Goal: Transaction & Acquisition: Subscribe to service/newsletter

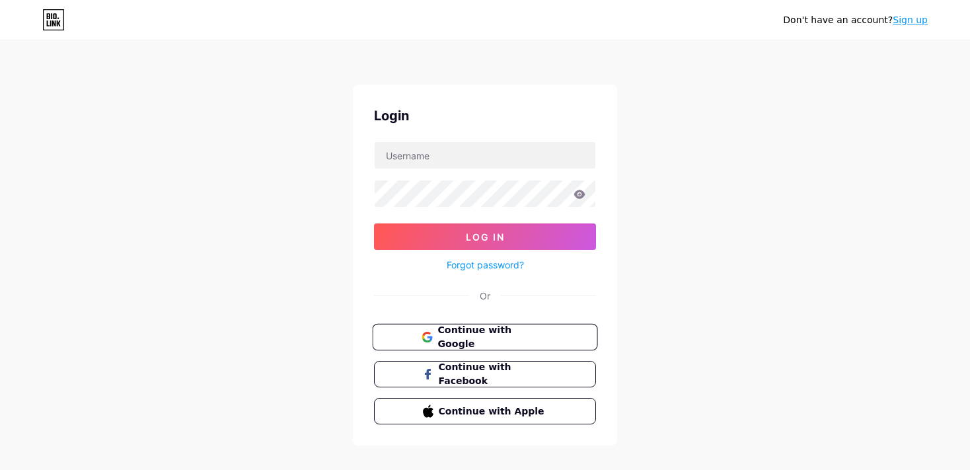
click at [480, 336] on span "Continue with Google" at bounding box center [493, 337] width 110 height 28
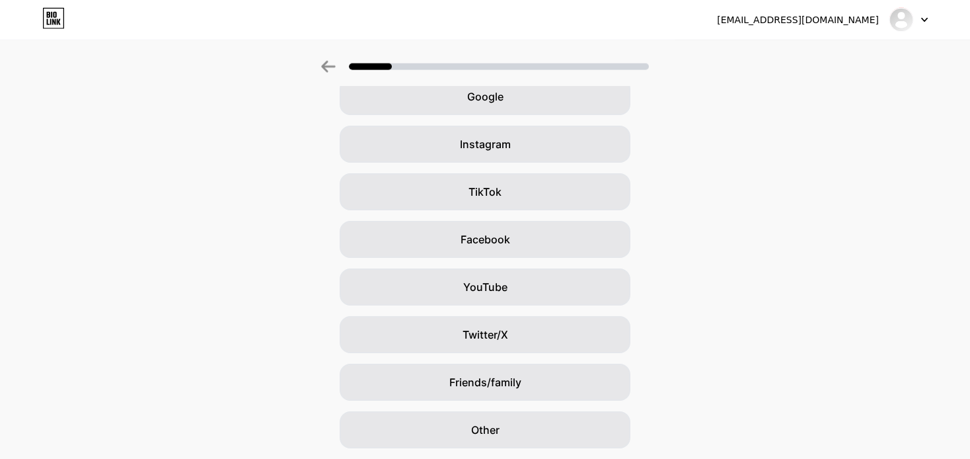
scroll to position [111, 0]
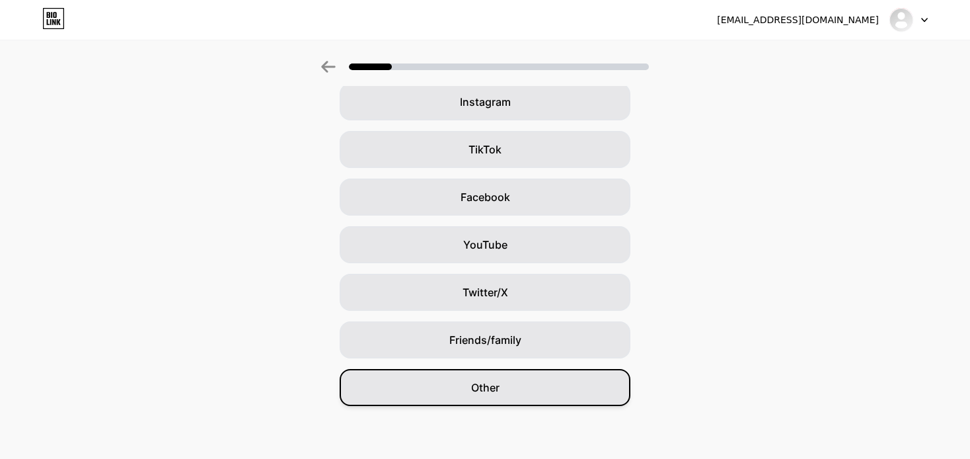
click at [522, 389] on div "Other" at bounding box center [485, 387] width 291 height 37
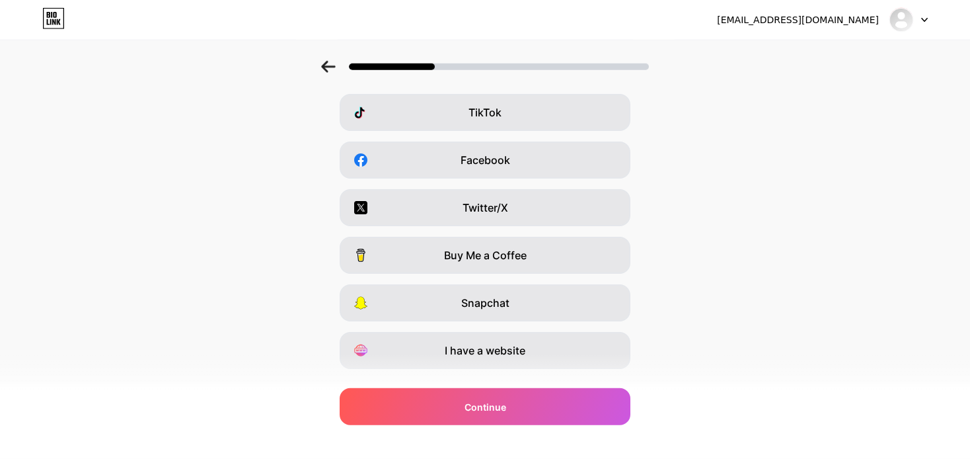
scroll to position [177, 0]
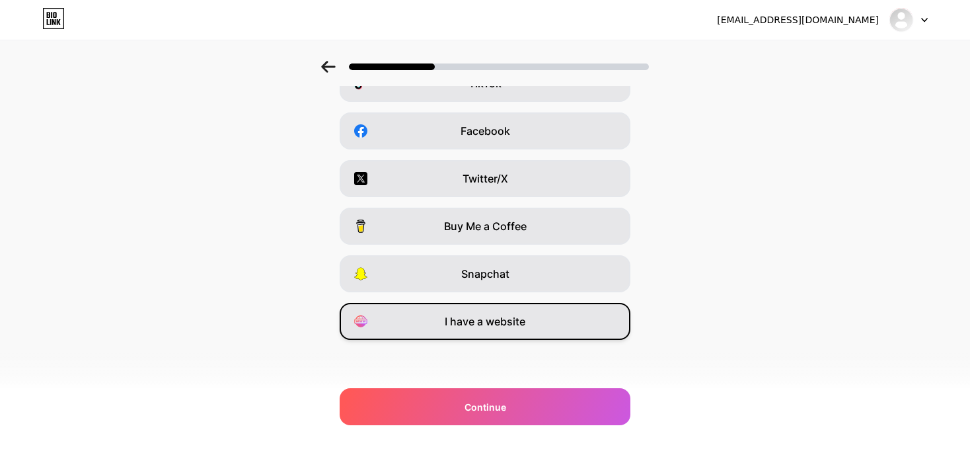
click at [496, 318] on span "I have a website" at bounding box center [485, 321] width 81 height 16
click at [506, 322] on span "I have a website" at bounding box center [485, 321] width 81 height 16
click at [516, 327] on span "I have a website" at bounding box center [485, 321] width 81 height 16
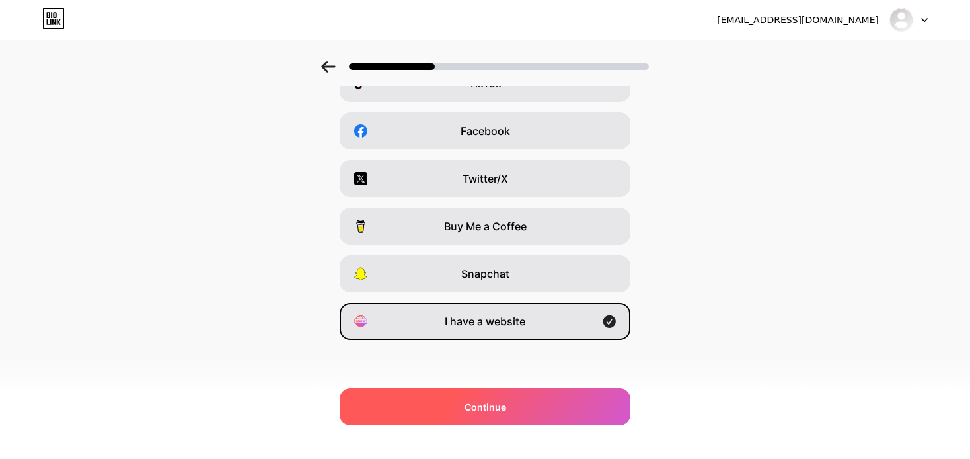
click at [518, 401] on div "Continue" at bounding box center [485, 406] width 291 height 37
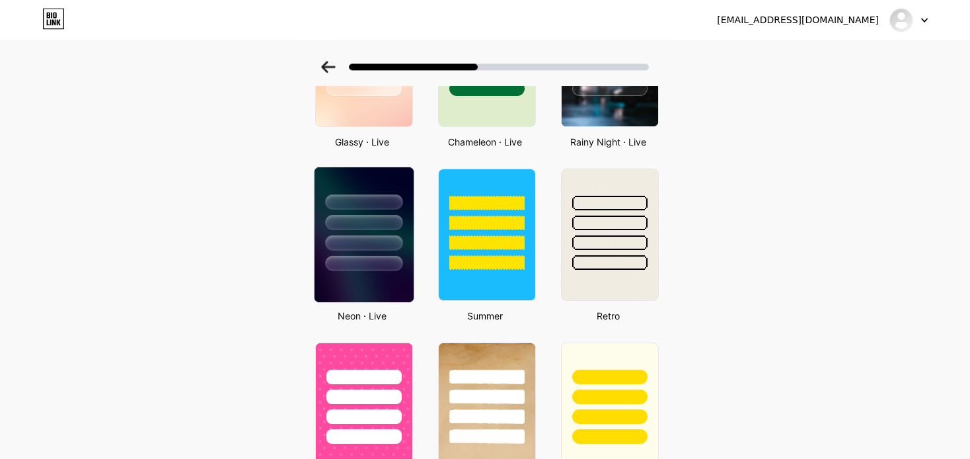
scroll to position [489, 0]
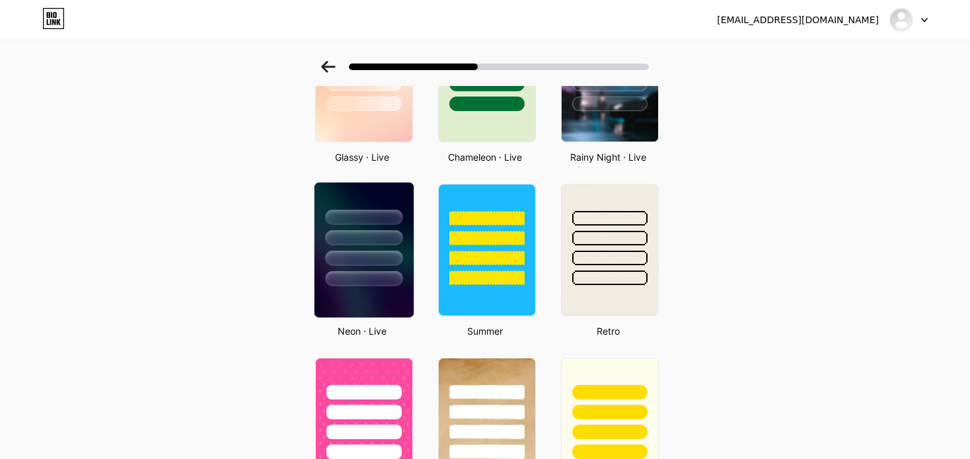
click at [376, 239] on div at bounding box center [363, 237] width 77 height 15
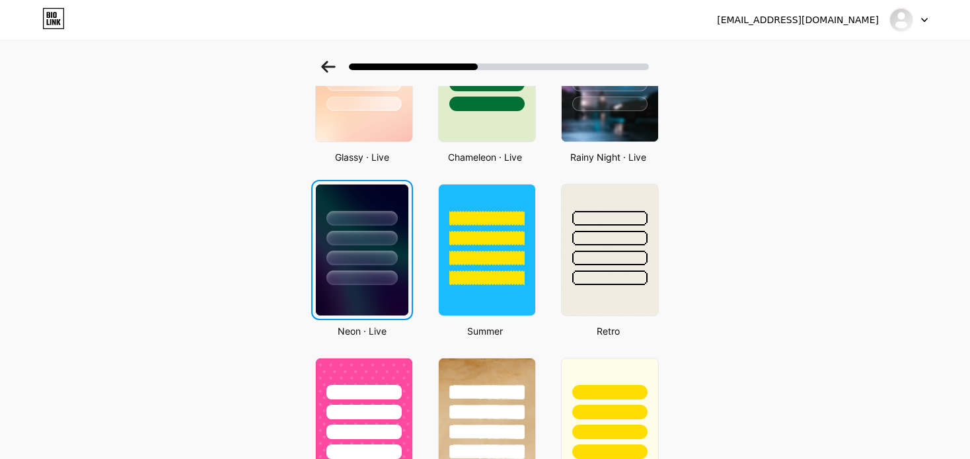
scroll to position [0, 0]
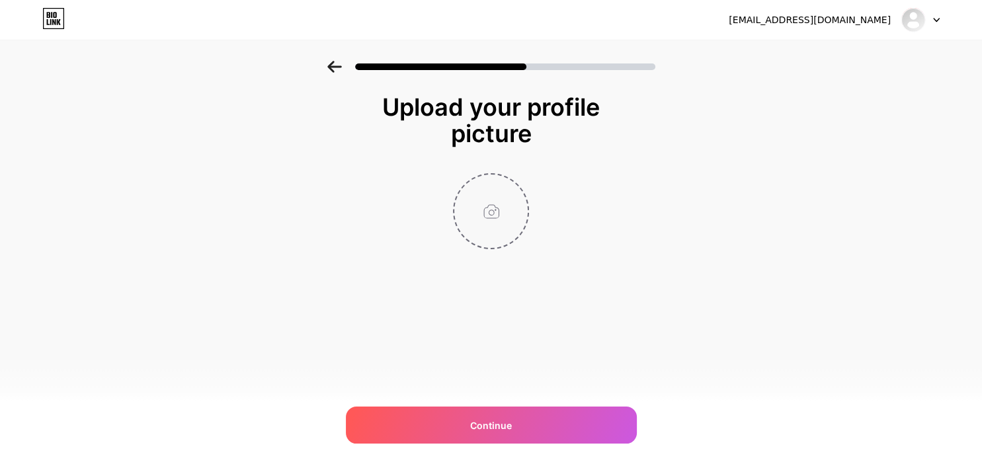
click at [488, 214] on input "file" at bounding box center [490, 211] width 73 height 73
type input "C:\fakepath\TIKI-LOGO-FIXED-400x.jpg"
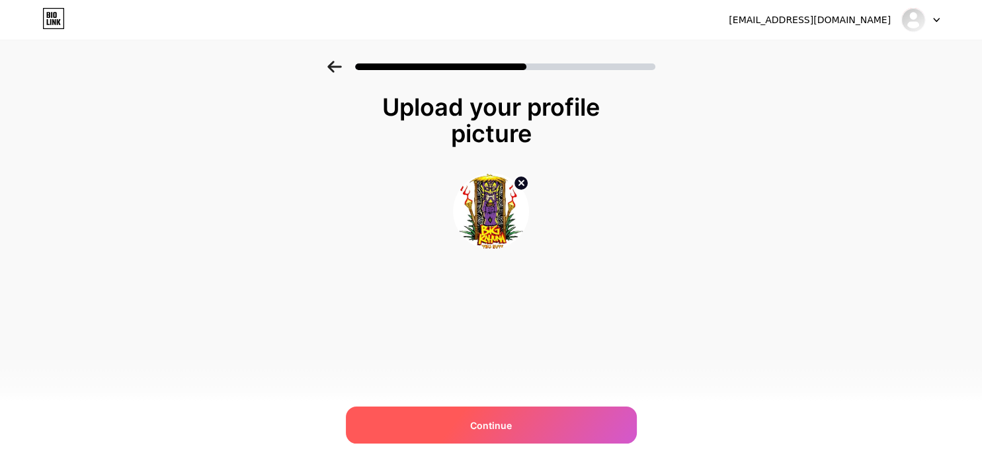
click at [490, 428] on span "Continue" at bounding box center [491, 425] width 42 height 14
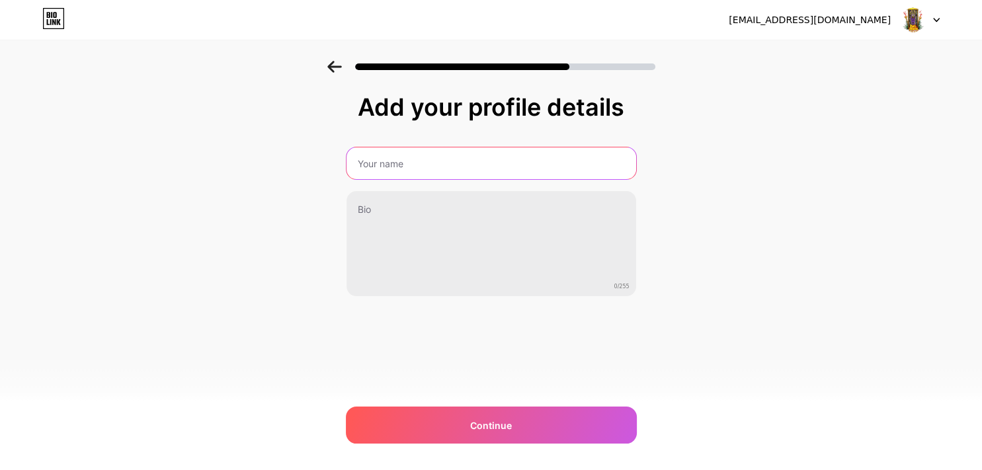
click at [411, 161] on input "text" at bounding box center [491, 163] width 290 height 32
click at [411, 161] on input "text" at bounding box center [490, 163] width 292 height 32
paste input "Big Kahuna Tiki Huts"
type input "Big Kahuna Tiki Huts"
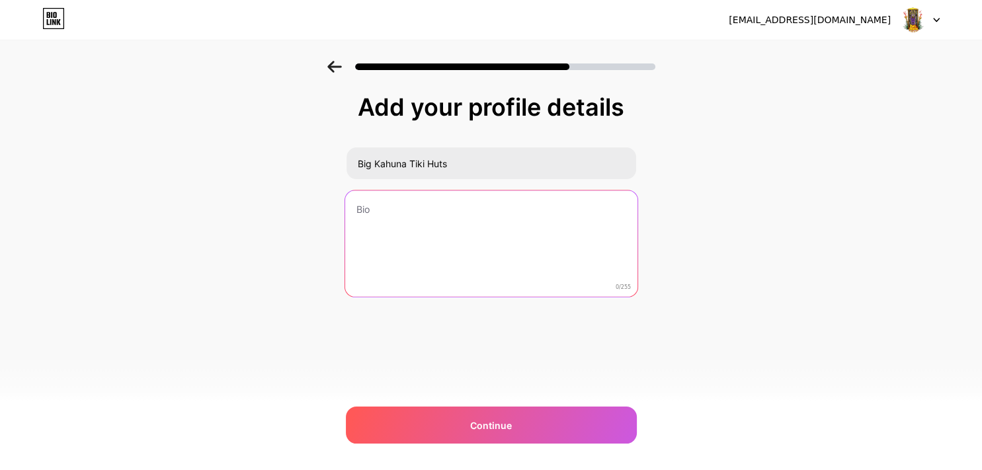
click at [400, 219] on textarea at bounding box center [490, 244] width 292 height 108
paste textarea "Big Kahuna Tiki Huts can answer any questions you have about your very own cust…"
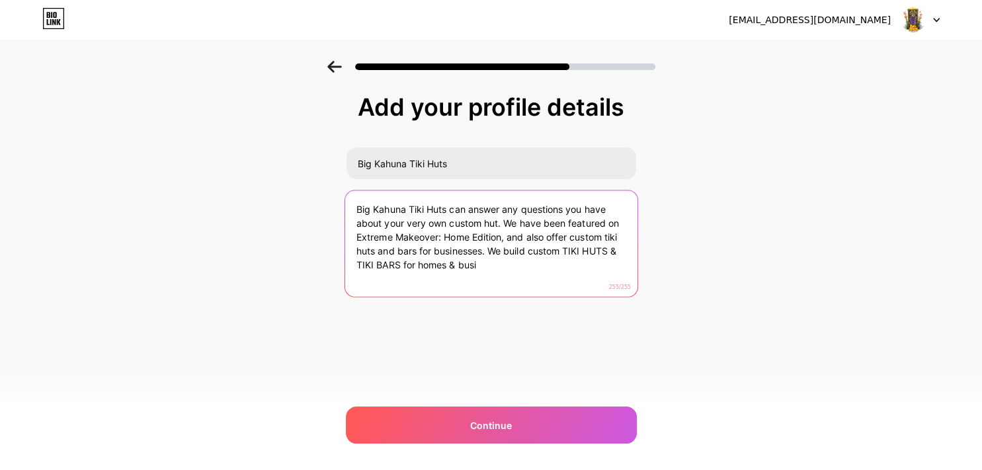
drag, startPoint x: 489, startPoint y: 245, endPoint x: 493, endPoint y: 271, distance: 26.2
click at [493, 271] on textarea "Big Kahuna Tiki Huts can answer any questions you have about your very own cust…" at bounding box center [490, 244] width 292 height 108
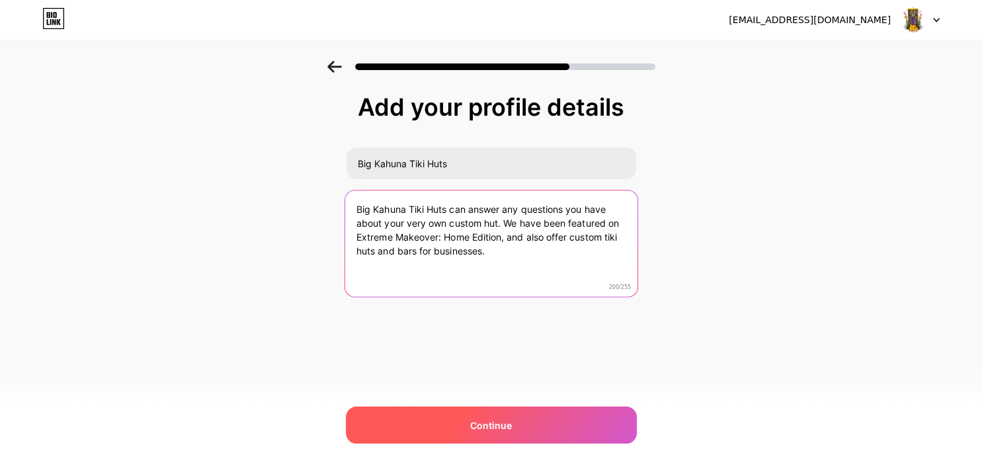
type textarea "Big Kahuna Tiki Huts can answer any questions you have about your very own cust…"
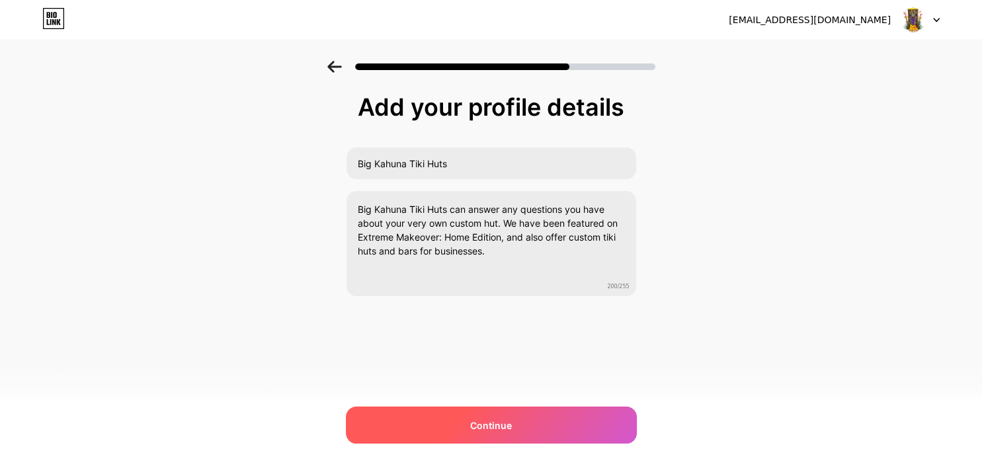
click at [478, 424] on span "Continue" at bounding box center [491, 425] width 42 height 14
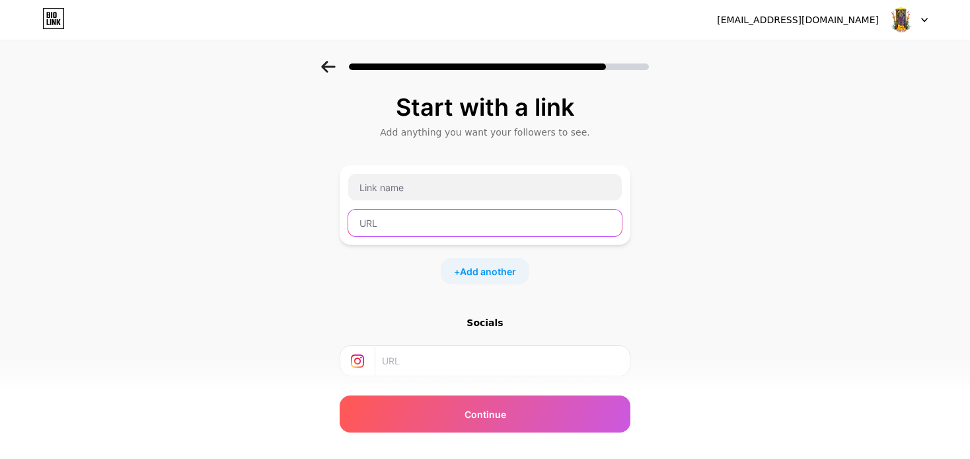
click at [409, 228] on input "text" at bounding box center [485, 223] width 274 height 26
paste input "[URL][DOMAIN_NAME]"
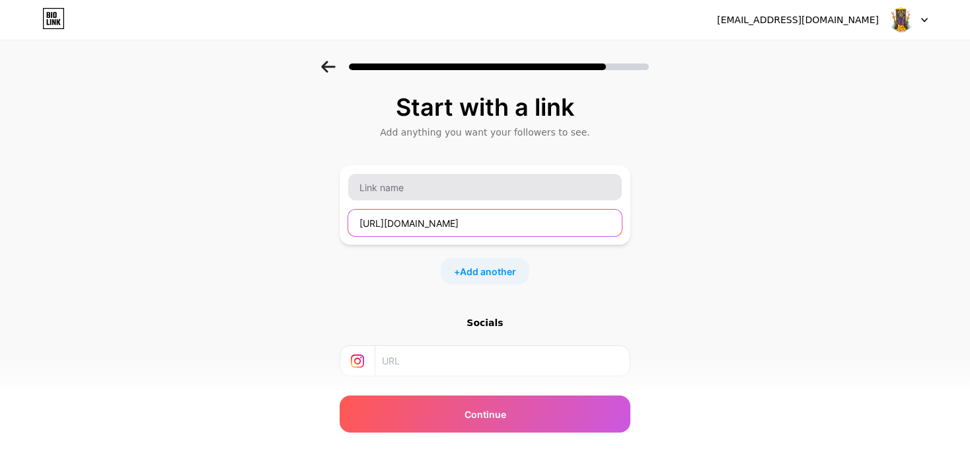
type input "[URL][DOMAIN_NAME]"
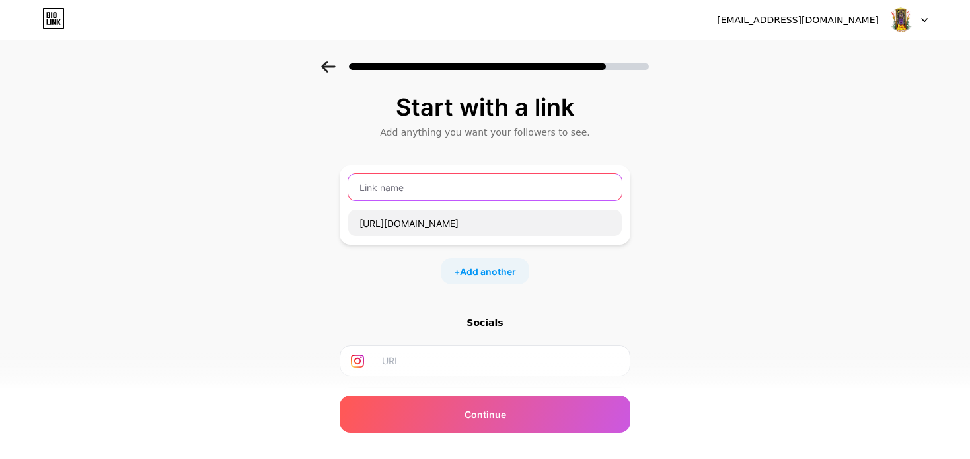
click at [443, 194] on input "text" at bounding box center [485, 187] width 274 height 26
paste input "Big Kahuna Tiki Huts"
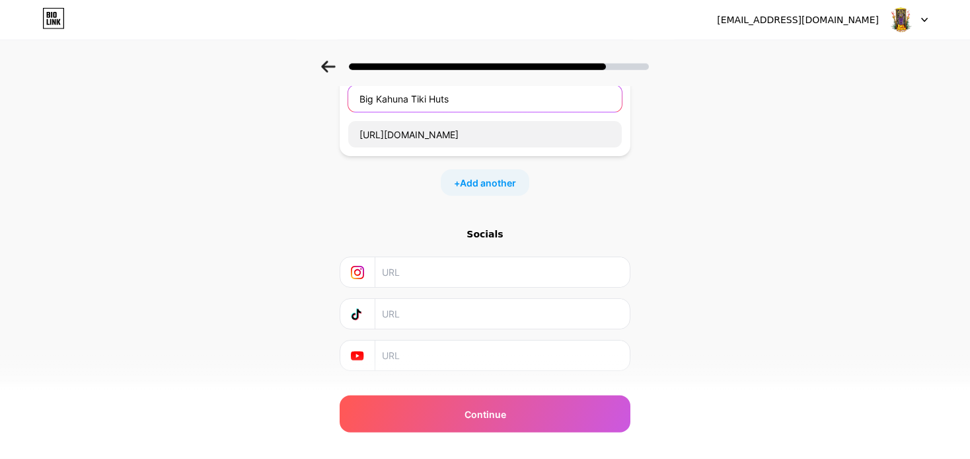
scroll to position [118, 0]
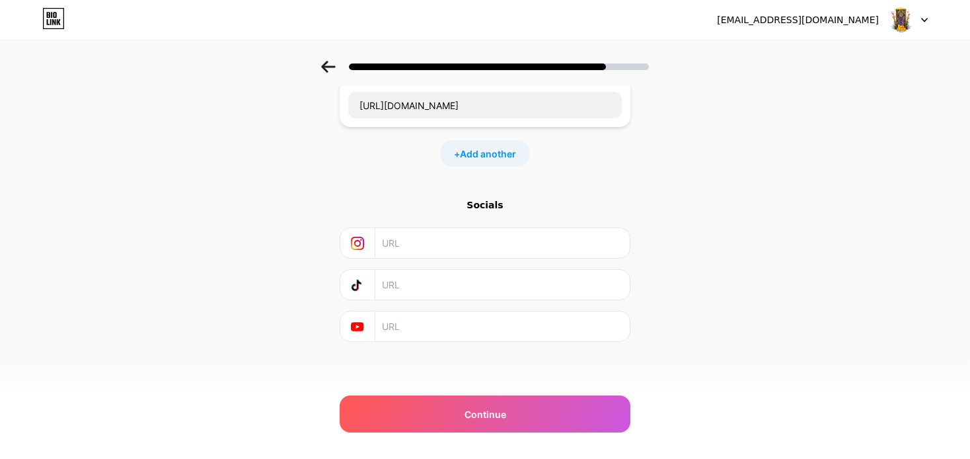
type input "Big Kahuna Tiki Huts"
click at [415, 315] on input "text" at bounding box center [502, 326] width 240 height 30
paste input "[URL][DOMAIN_NAME]"
type input "[URL][DOMAIN_NAME]"
click at [432, 244] on input "text" at bounding box center [502, 243] width 240 height 30
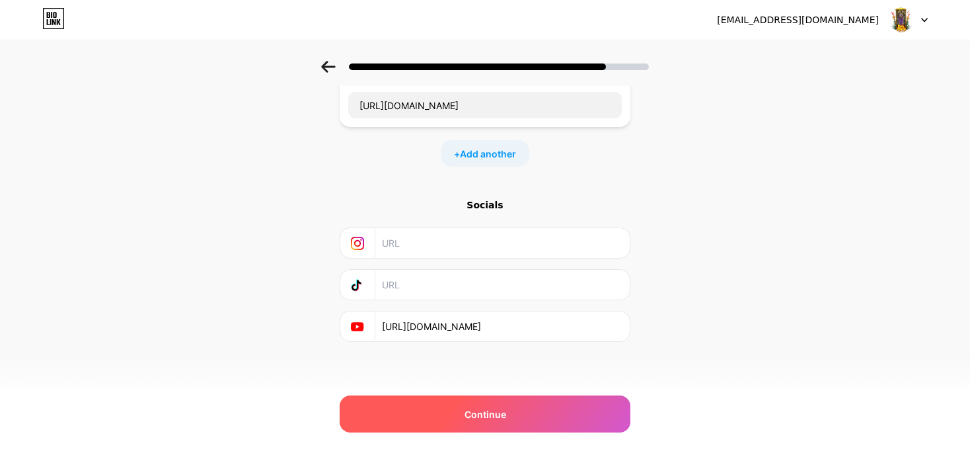
click at [481, 411] on span "Continue" at bounding box center [486, 414] width 42 height 14
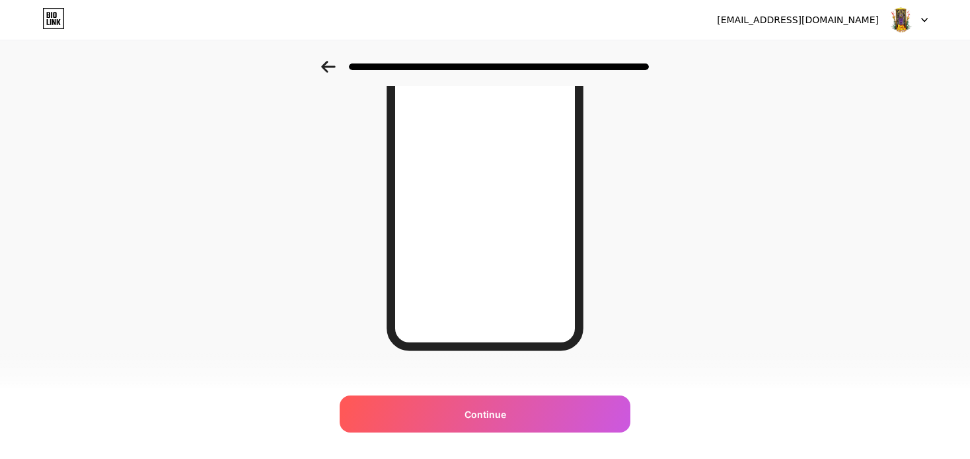
scroll to position [205, 0]
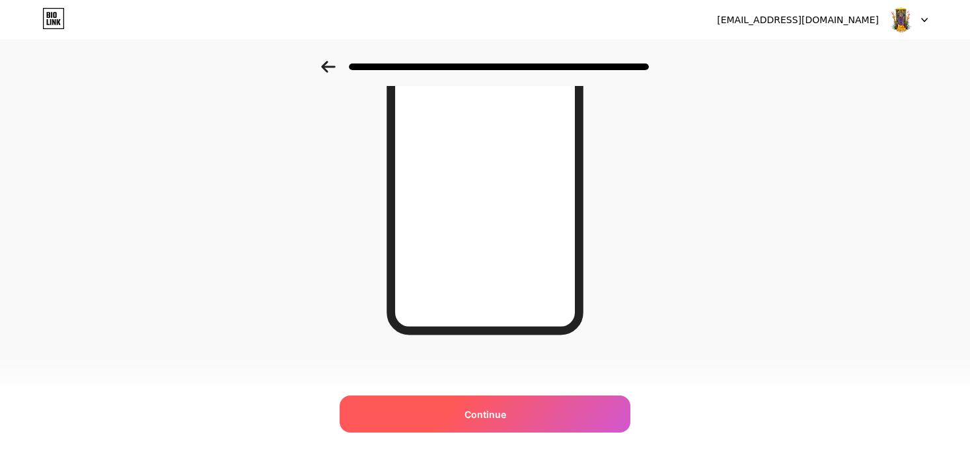
click at [488, 409] on span "Continue" at bounding box center [486, 414] width 42 height 14
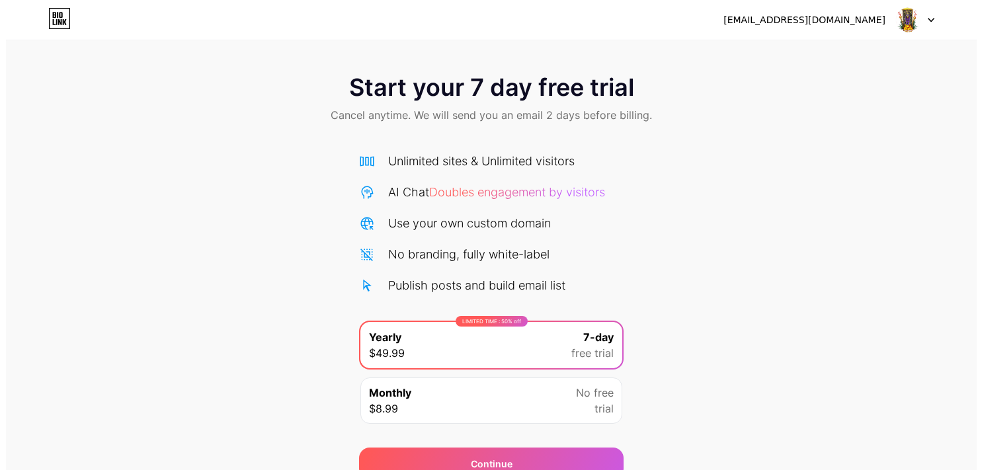
scroll to position [61, 0]
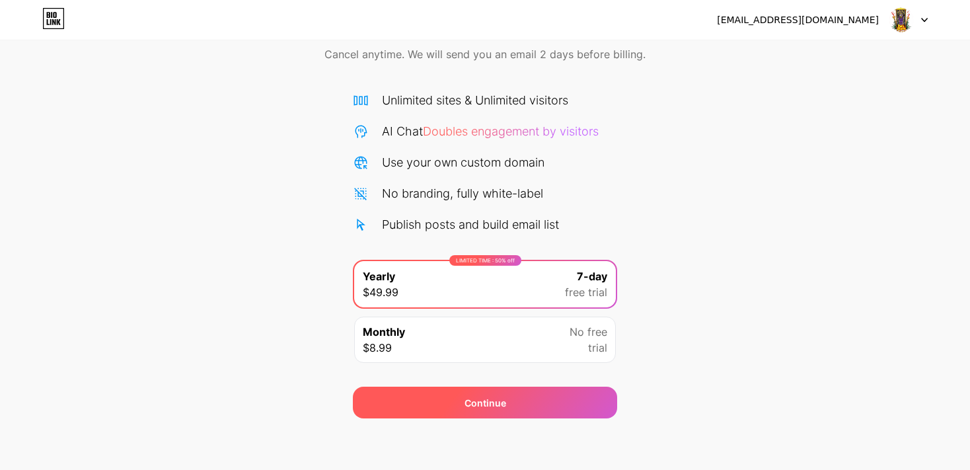
click at [484, 399] on div "Continue" at bounding box center [486, 403] width 42 height 14
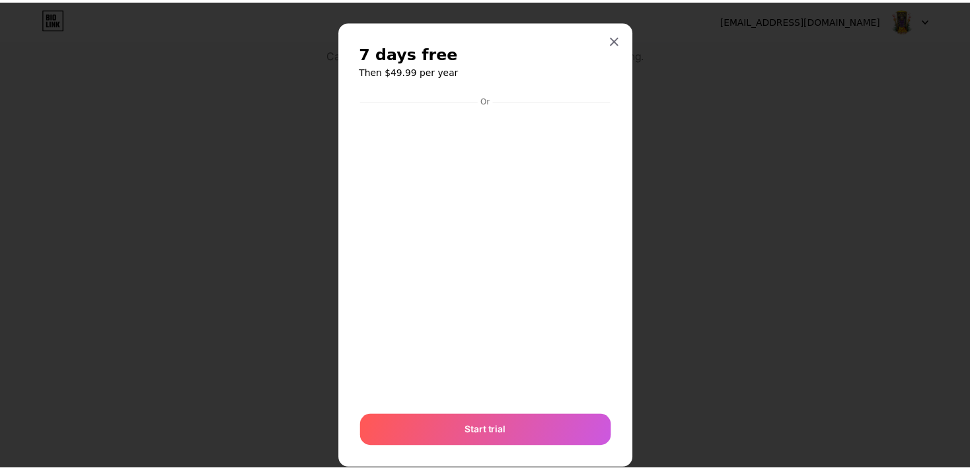
scroll to position [0, 0]
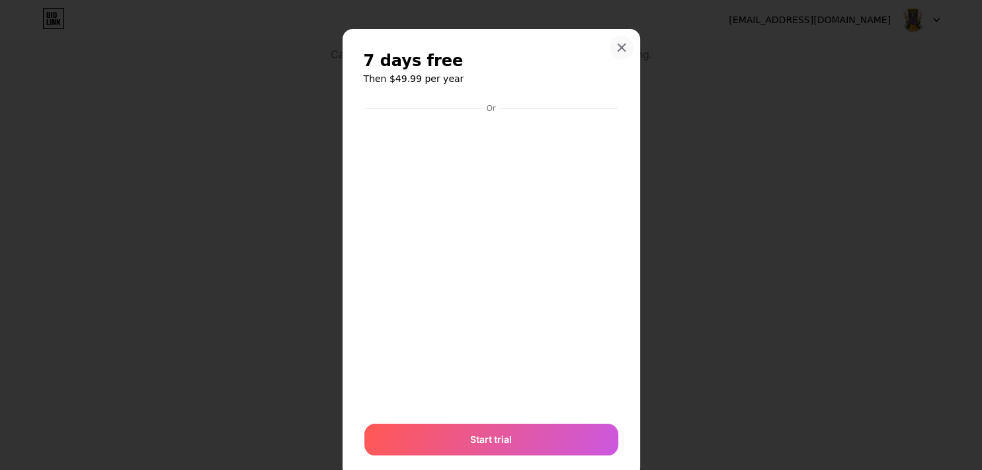
click at [618, 49] on icon at bounding box center [621, 47] width 11 height 11
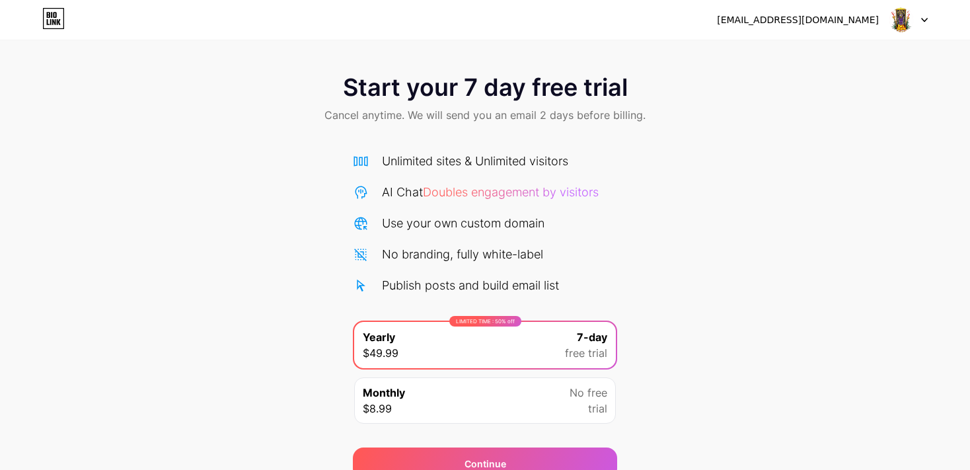
click at [924, 23] on div at bounding box center [909, 20] width 38 height 24
click at [899, 22] on img at bounding box center [901, 19] width 25 height 25
click at [904, 16] on img at bounding box center [901, 19] width 25 height 25
click at [54, 17] on icon at bounding box center [54, 15] width 3 height 6
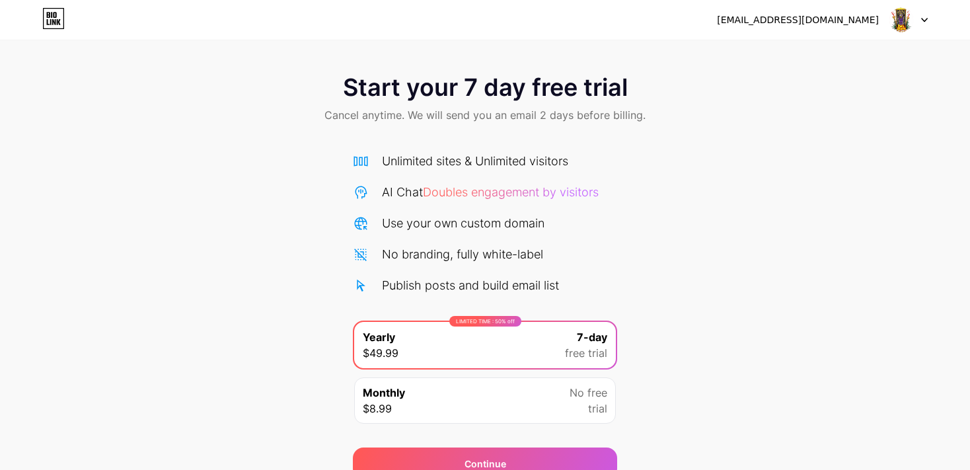
click at [821, 138] on div "Start your 7 day free trial Cancel anytime. We will send you an email 2 days be…" at bounding box center [485, 100] width 970 height 78
click at [492, 457] on div "Continue" at bounding box center [486, 464] width 42 height 14
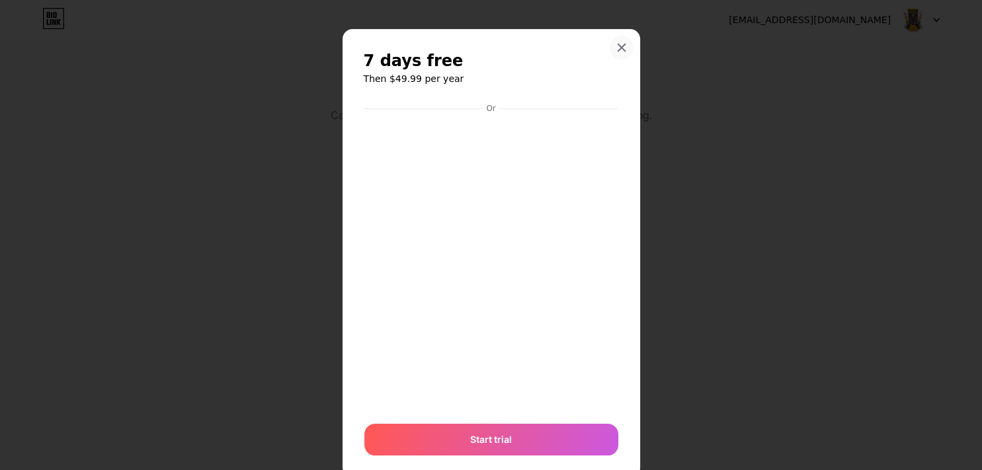
click at [618, 49] on icon at bounding box center [621, 47] width 11 height 11
